Goal: Task Accomplishment & Management: Manage account settings

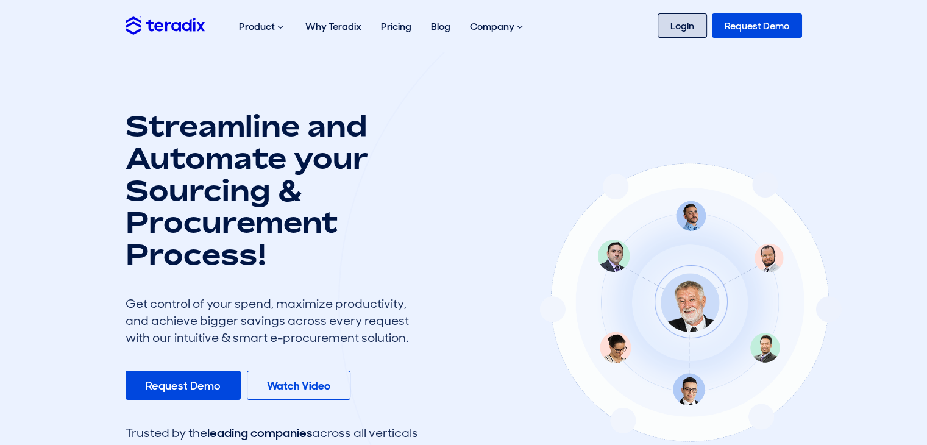
click at [683, 32] on link "Login" at bounding box center [682, 25] width 49 height 24
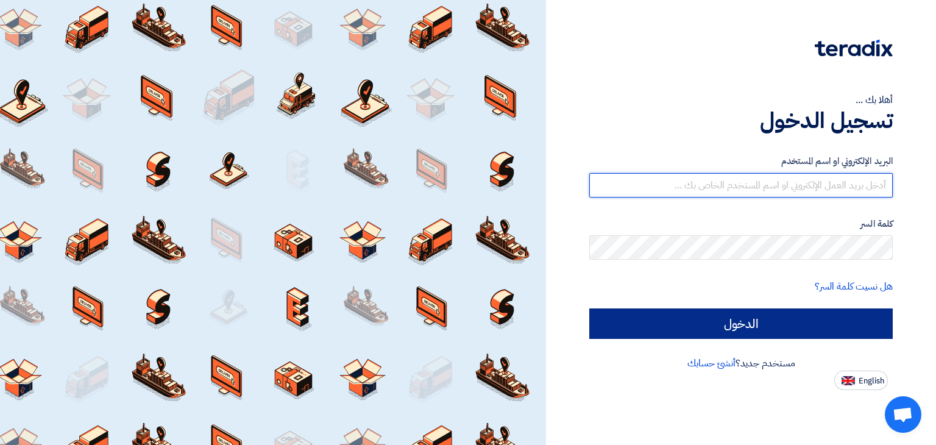
type input "[EMAIL_ADDRESS][DOMAIN_NAME]"
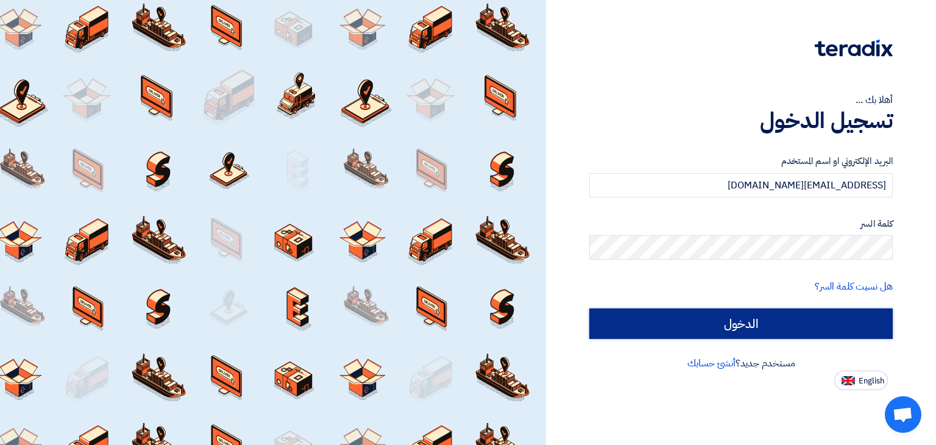
click at [782, 319] on input "الدخول" at bounding box center [740, 323] width 303 height 30
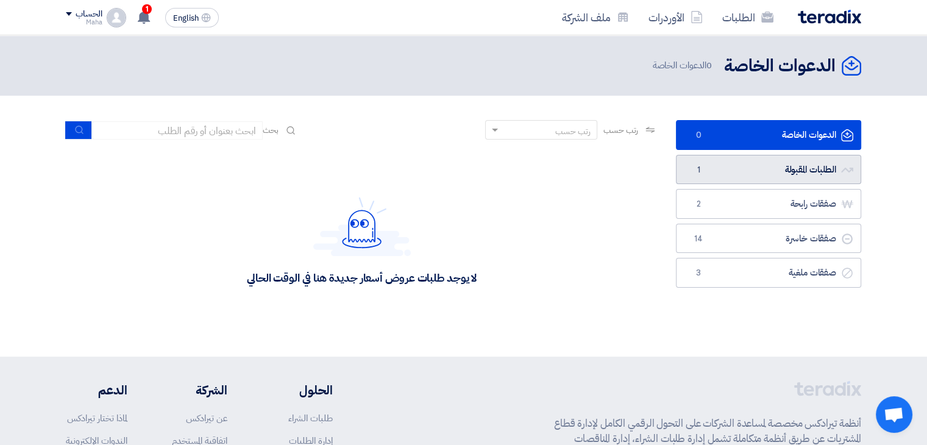
click at [751, 171] on link "الطلبات المقبولة الطلبات المقبولة 1" at bounding box center [768, 170] width 185 height 30
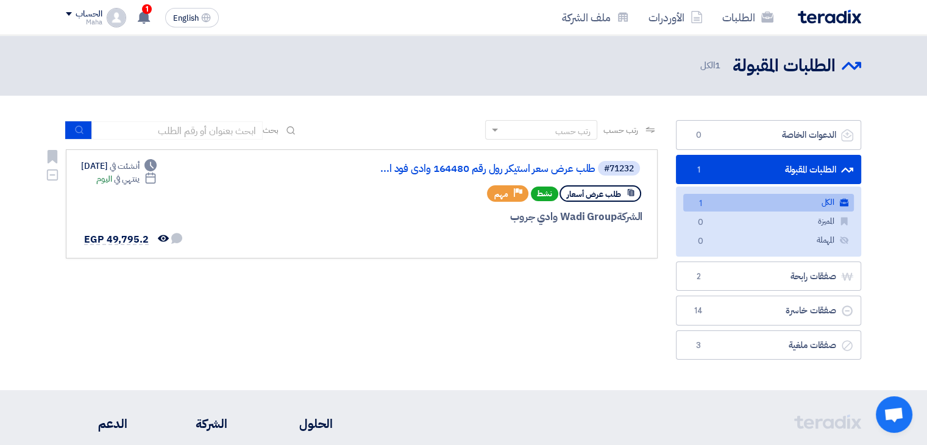
click at [250, 202] on div "#71232 طلب عرض سعر استيكر رول رقم 164480 وادى فود ا... طلب عرض أسعار نشط Priori…" at bounding box center [361, 204] width 561 height 88
click at [433, 322] on div "رتب حسب رتب حسب بحث مجال الطلب مسؤول المشتريات نوع الطلب" at bounding box center [362, 243] width 610 height 246
click at [801, 158] on link "الطلبات المقبولة الطلبات المقبولة 1" at bounding box center [768, 170] width 185 height 30
click at [263, 200] on div "#71232 طلب عرض سعر استيكر رول رقم 164480 وادى فود ا... طلب عرض أسعار نشط Priori…" at bounding box center [361, 204] width 561 height 88
click at [135, 196] on div "Deadline أنشئت في Aug 31, 2025 Deadline ينتهي في اليوم لم تتم أي محادثة بينك وب…" at bounding box center [132, 204] width 102 height 88
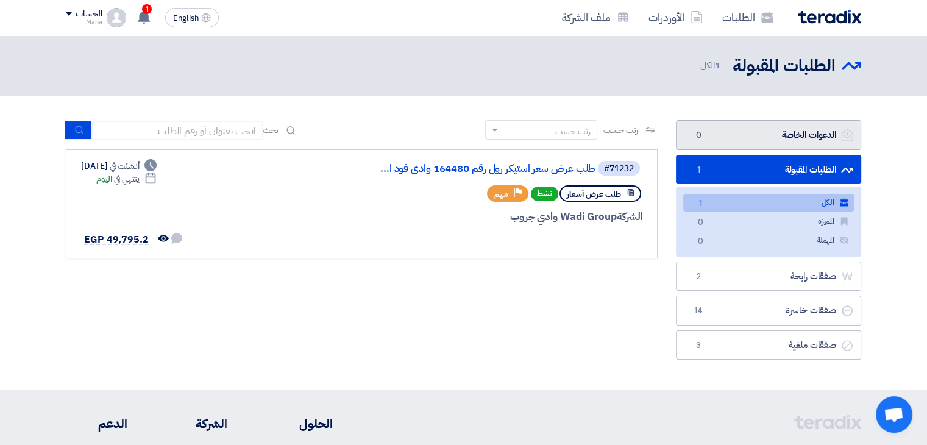
click at [778, 133] on link "الدعوات الخاصة الدعوات الخاصة 0" at bounding box center [768, 135] width 185 height 30
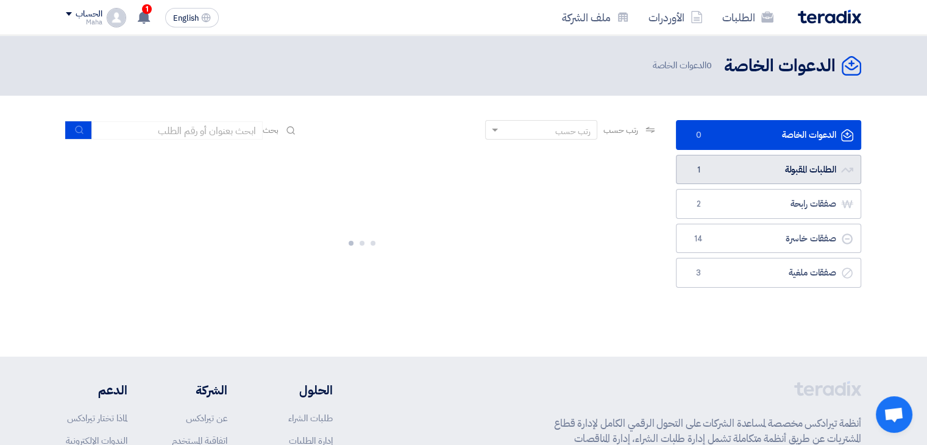
click at [789, 163] on link "الطلبات المقبولة الطلبات المقبولة 1" at bounding box center [768, 170] width 185 height 30
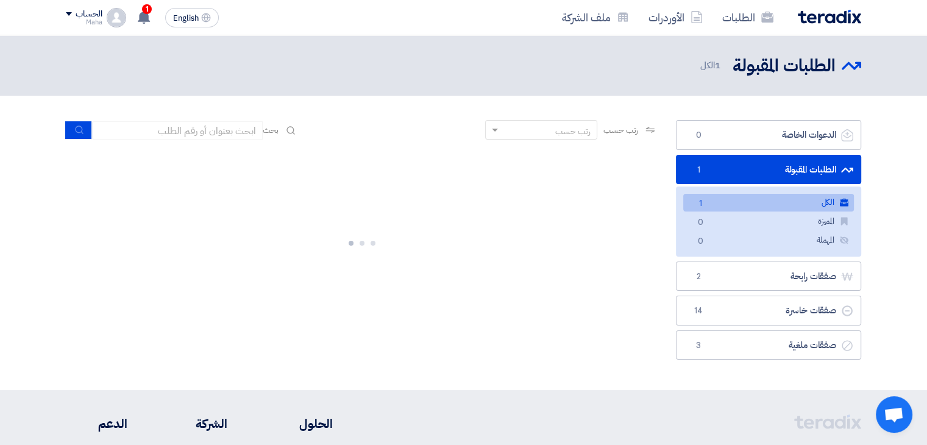
click at [723, 200] on link "الكل الكل 1" at bounding box center [768, 203] width 171 height 18
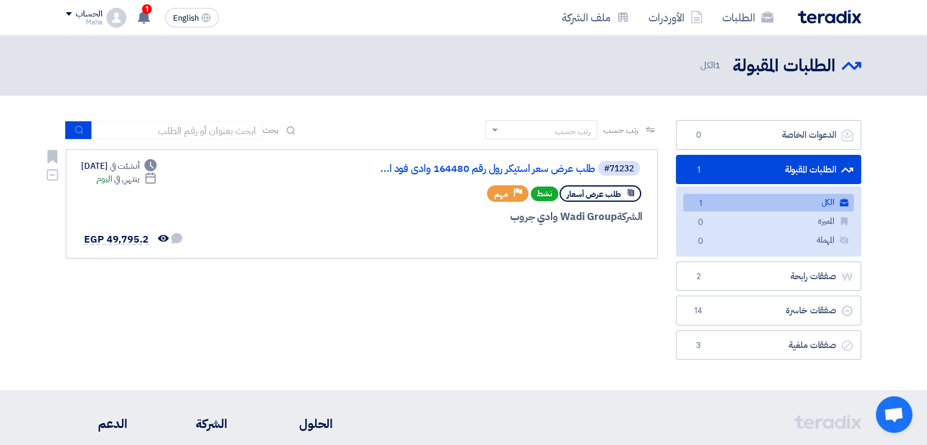
click at [597, 204] on div "#71232 طلب عرض سعر استيكر رول رقم 164480 وادى فود ا... طلب عرض أسعار نشط Priori…" at bounding box center [495, 204] width 293 height 88
click at [600, 195] on span "طلب عرض أسعار" at bounding box center [594, 194] width 54 height 12
click at [620, 165] on div "#71232" at bounding box center [619, 169] width 30 height 9
click at [541, 171] on link "طلب عرض سعر استيكر رول رقم 164480 وادى فود ا..." at bounding box center [474, 168] width 244 height 11
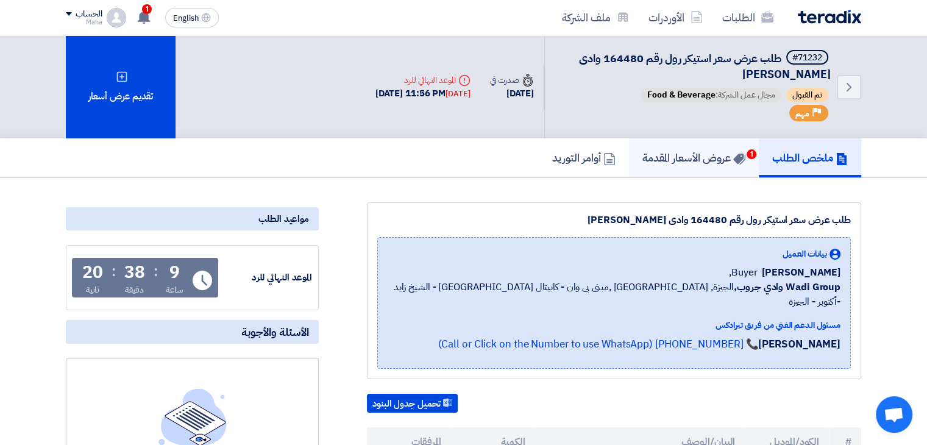
click at [702, 167] on link "عروض الأسعار المقدمة 1" at bounding box center [694, 157] width 130 height 39
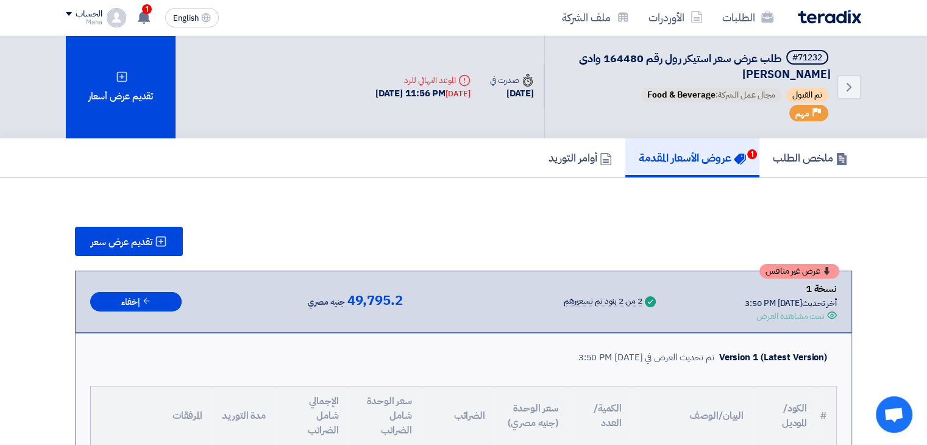
click at [804, 291] on div "نسخة 1" at bounding box center [791, 289] width 92 height 16
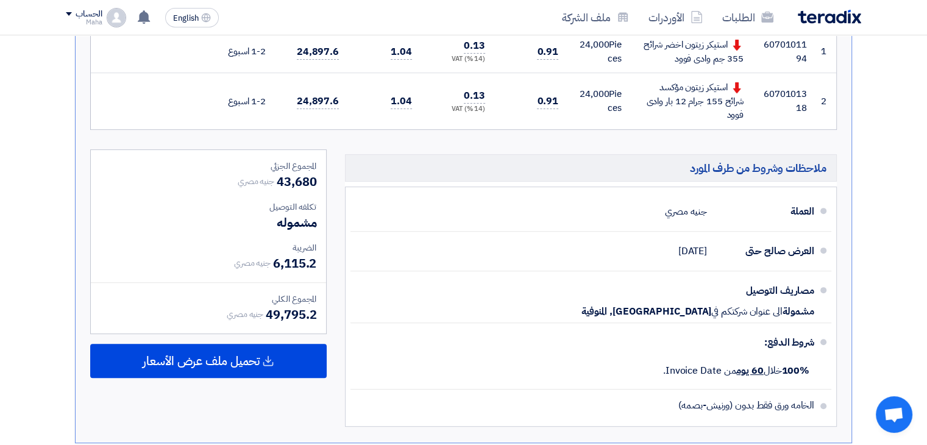
scroll to position [427, 0]
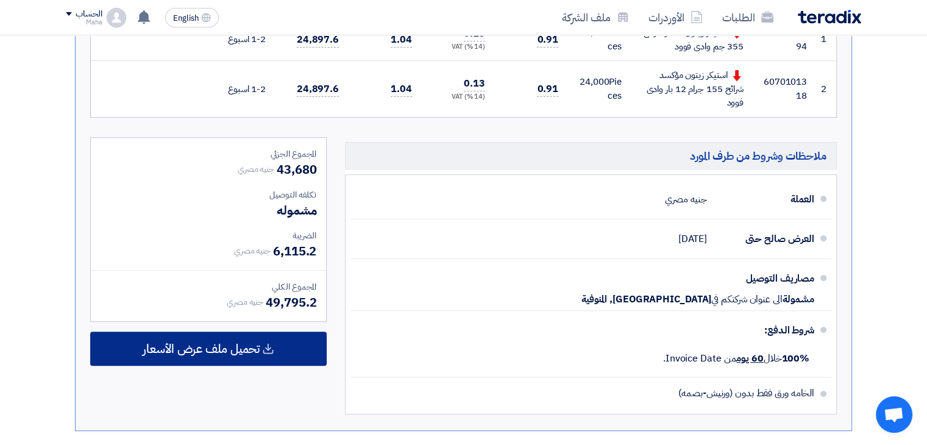
click at [290, 342] on div "تحميل ملف عرض الأسعار" at bounding box center [208, 349] width 236 height 34
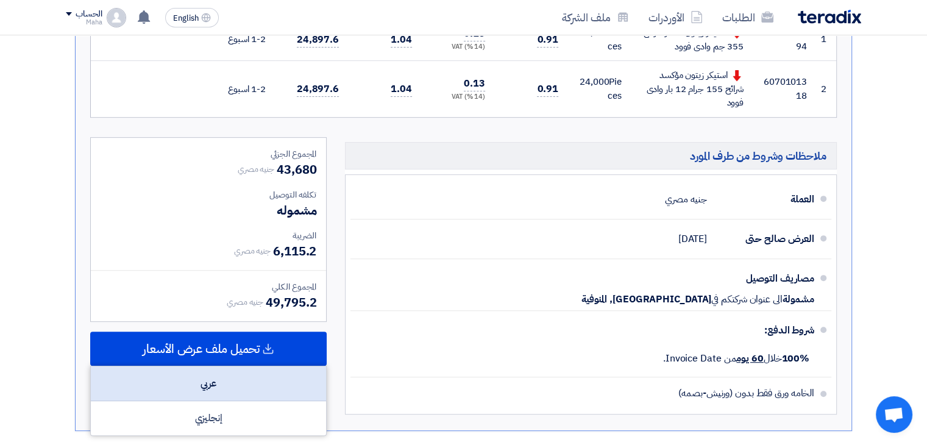
scroll to position [548, 0]
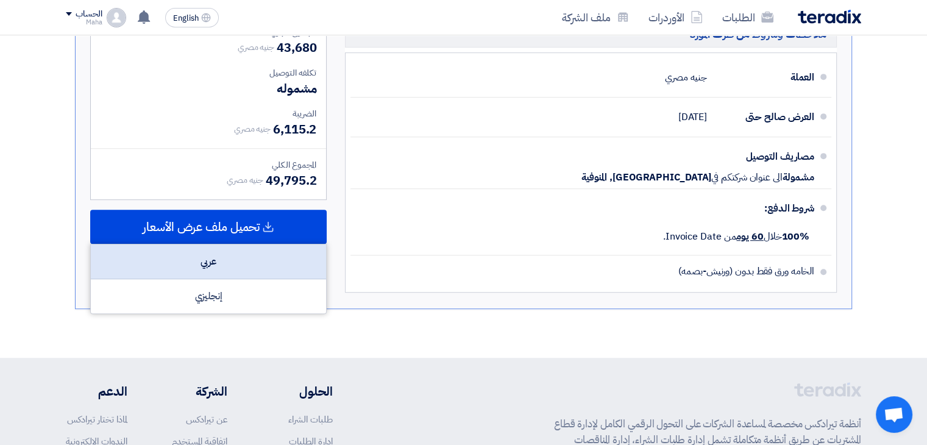
click at [254, 263] on div "عربي" at bounding box center [208, 261] width 235 height 35
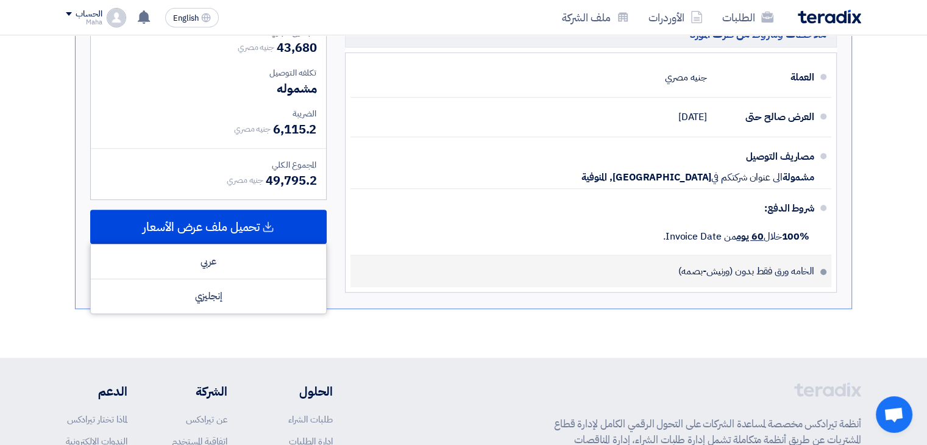
click at [430, 281] on li "الخامه ورق فقط بدون (ورنيش-بصمه)" at bounding box center [590, 271] width 481 height 32
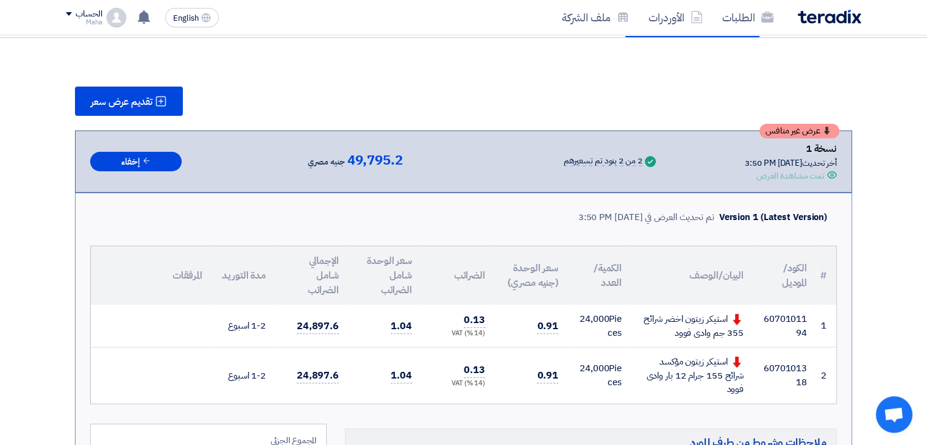
scroll to position [0, 0]
